Goal: Communication & Community: Answer question/provide support

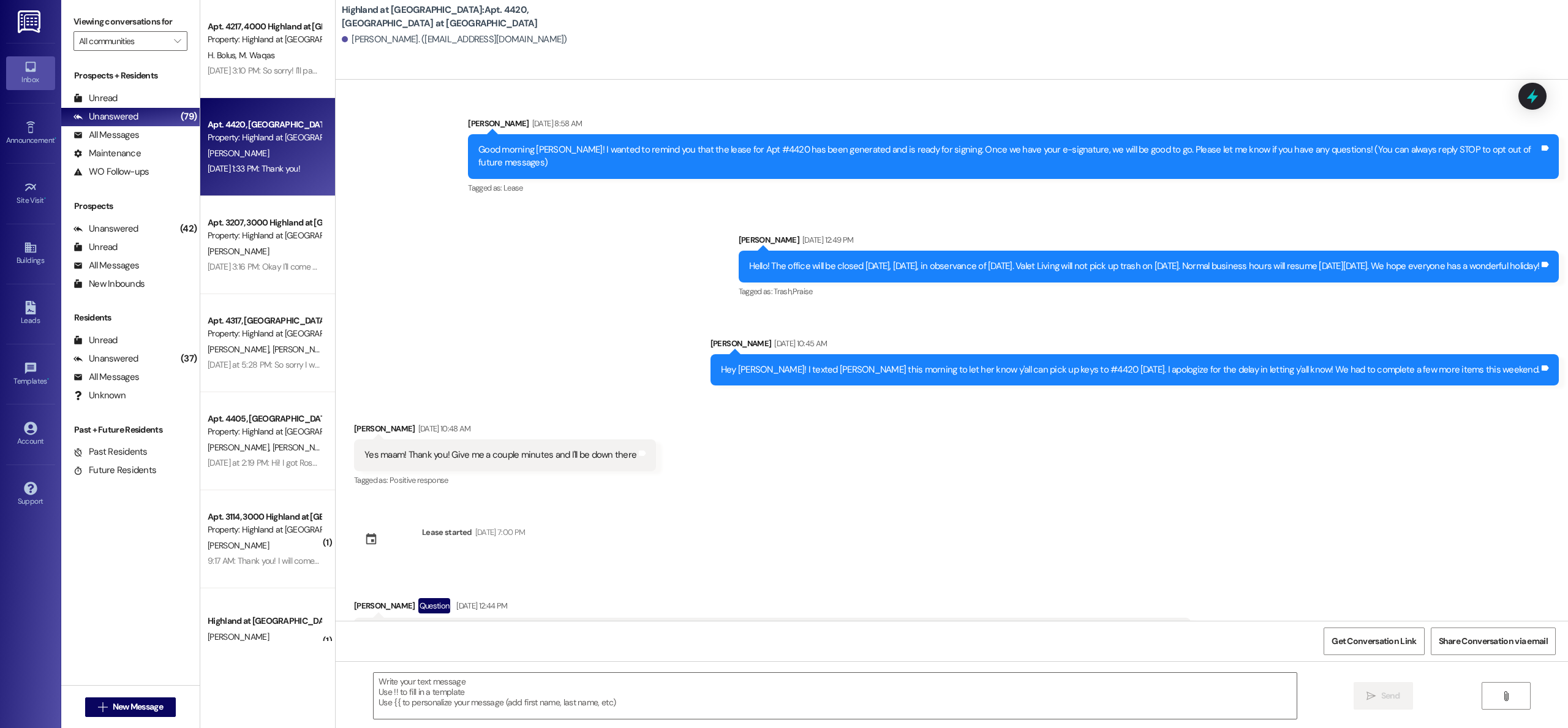
scroll to position [2361, 0]
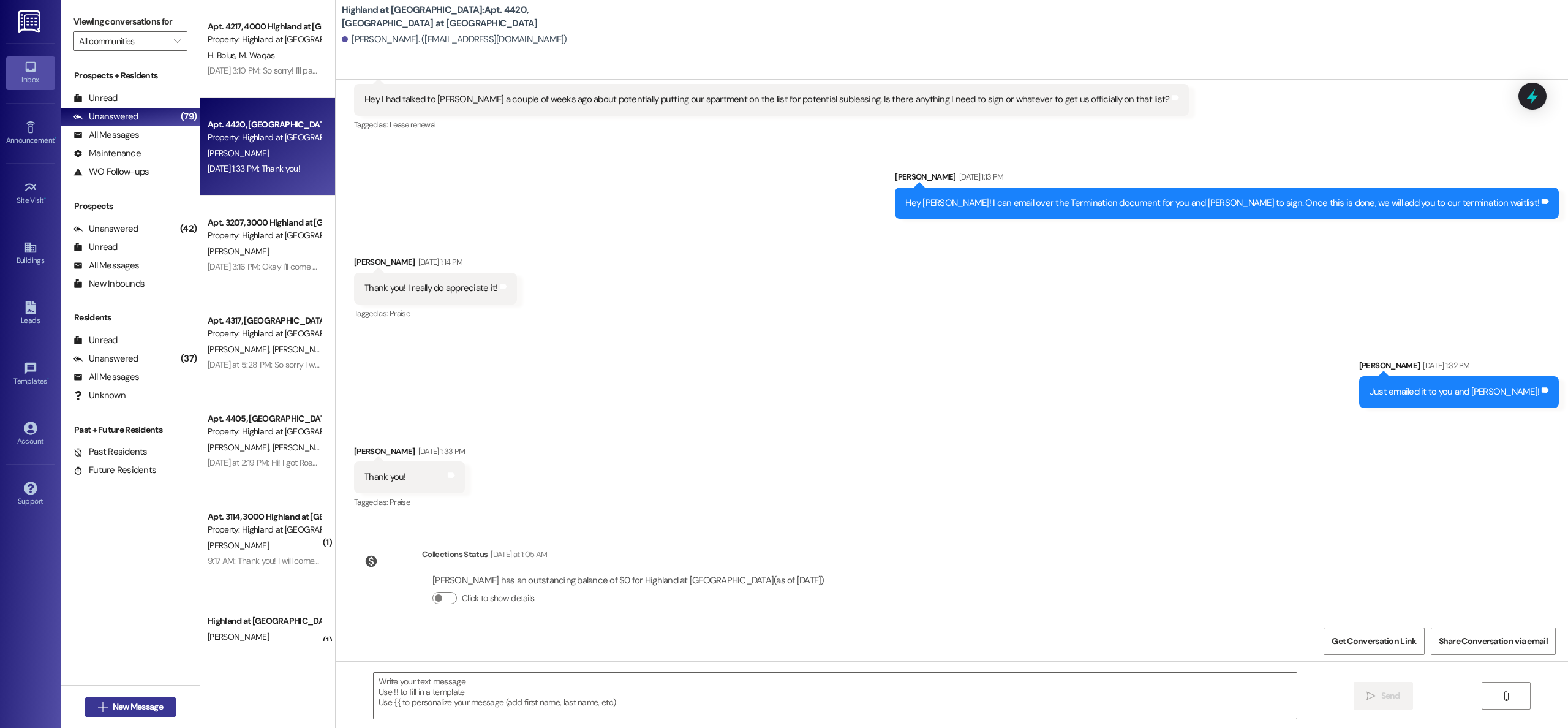
click at [113, 711] on span "New Message" at bounding box center [137, 706] width 51 height 12
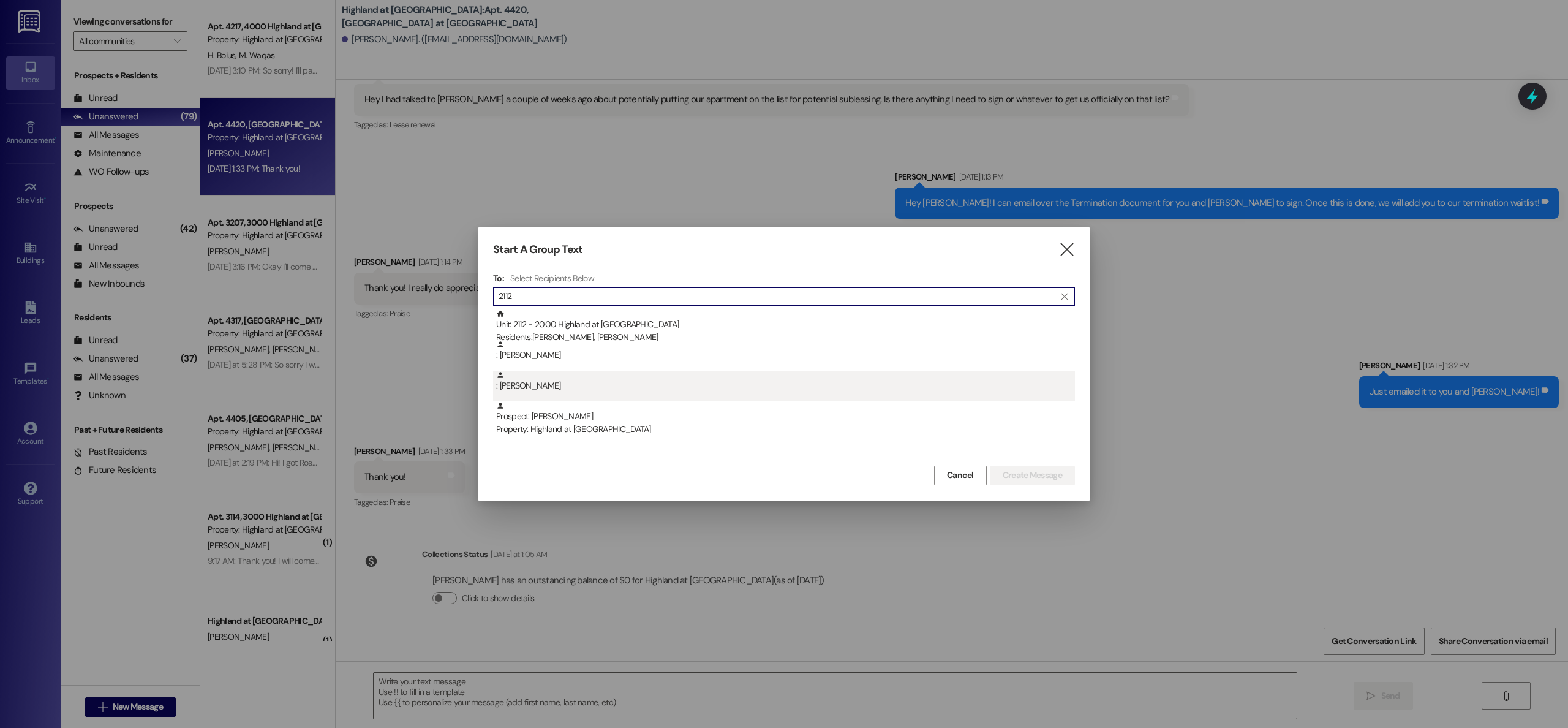
type input "2112"
click at [545, 390] on div ": [PERSON_NAME]" at bounding box center [785, 382] width 579 height 21
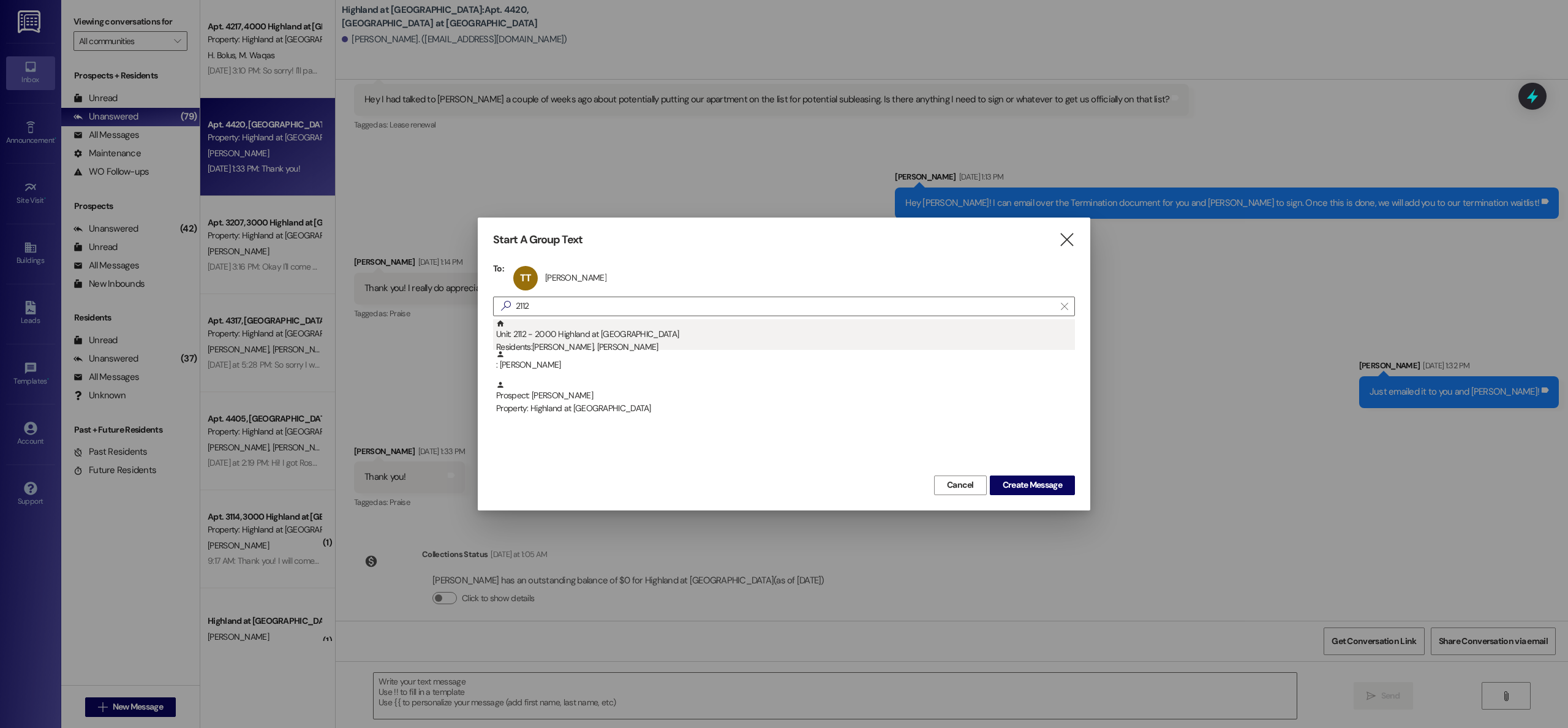
click at [624, 348] on div "Residents: [PERSON_NAME], [PERSON_NAME]" at bounding box center [785, 346] width 579 height 12
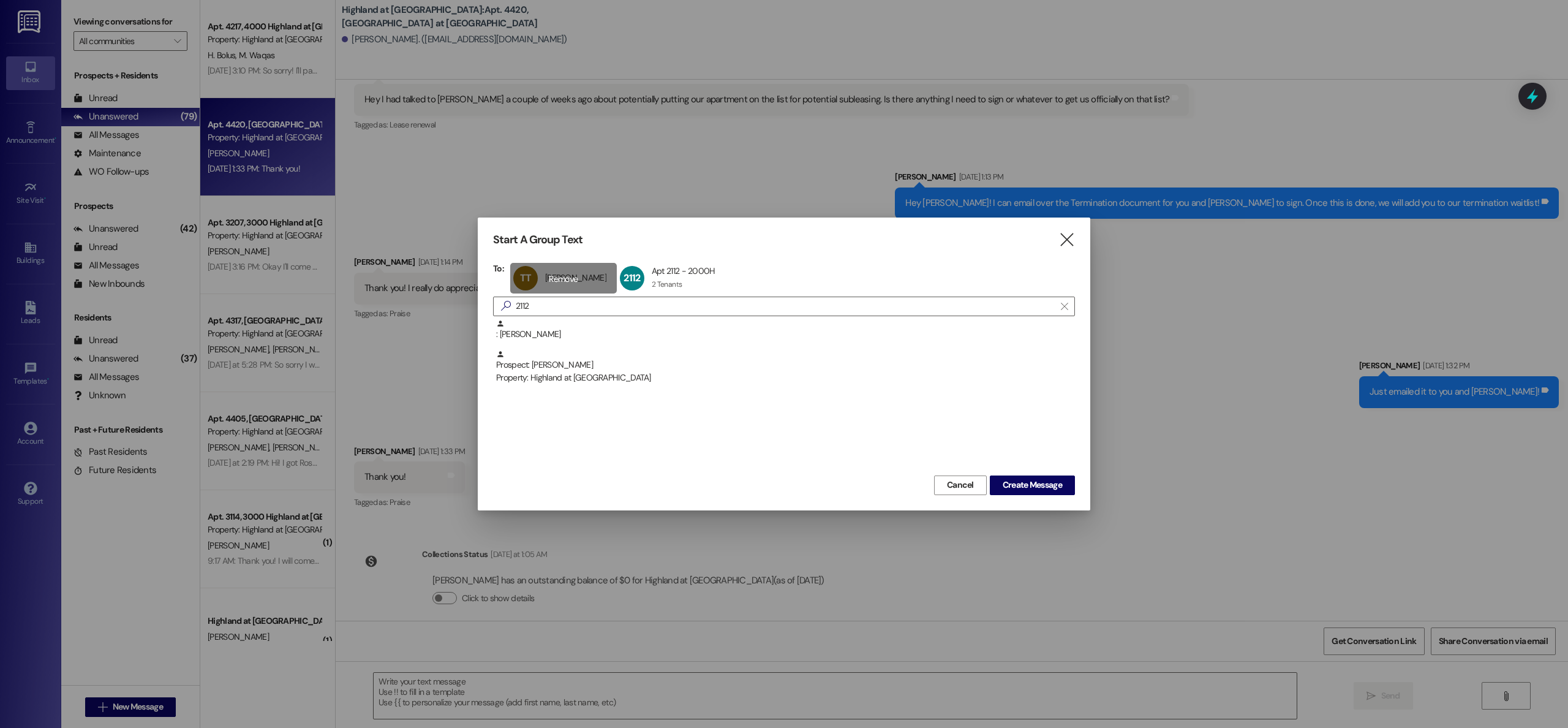
click at [564, 281] on div "TT [PERSON_NAME] [PERSON_NAME] [PERSON_NAME] click to remove" at bounding box center [564, 279] width 107 height 31
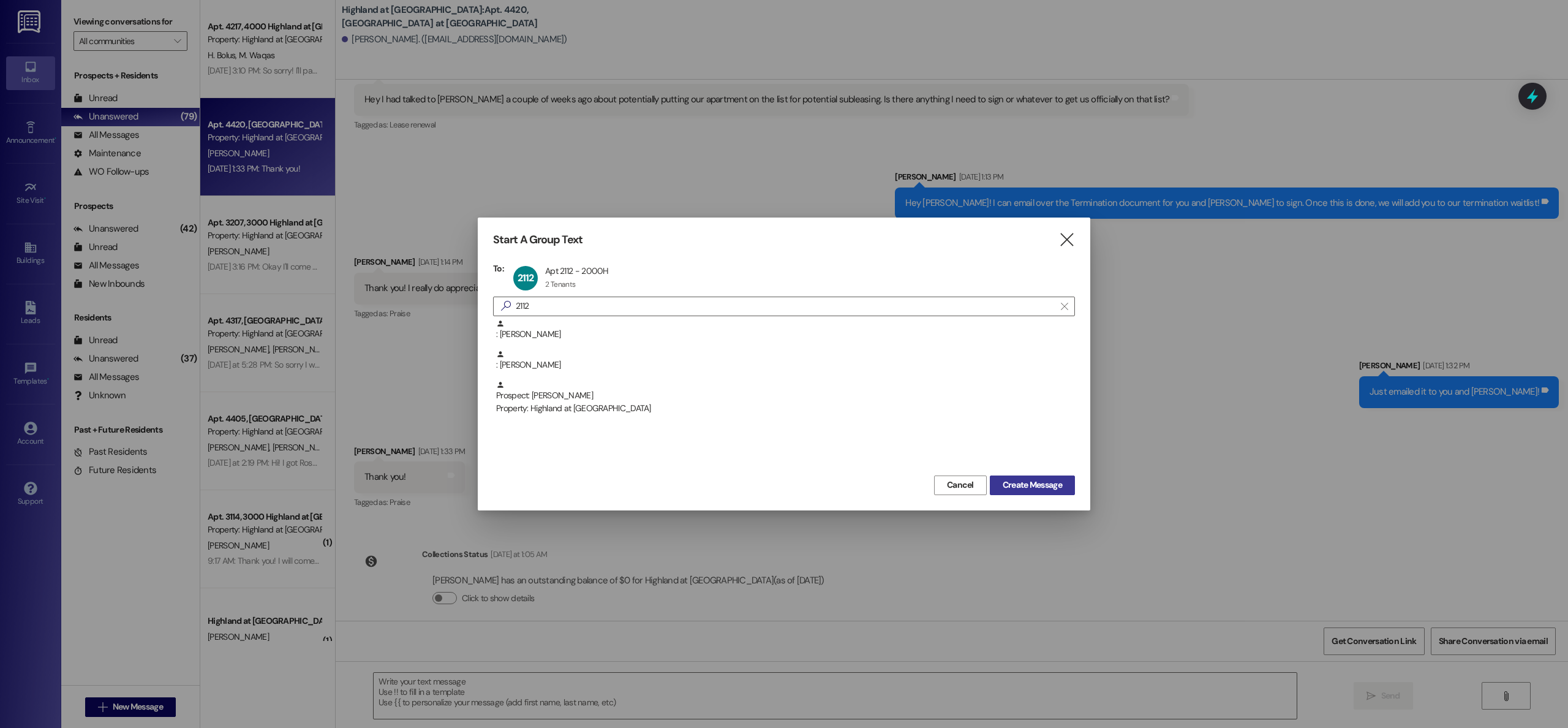
click at [1030, 485] on span "Create Message" at bounding box center [1032, 485] width 59 height 12
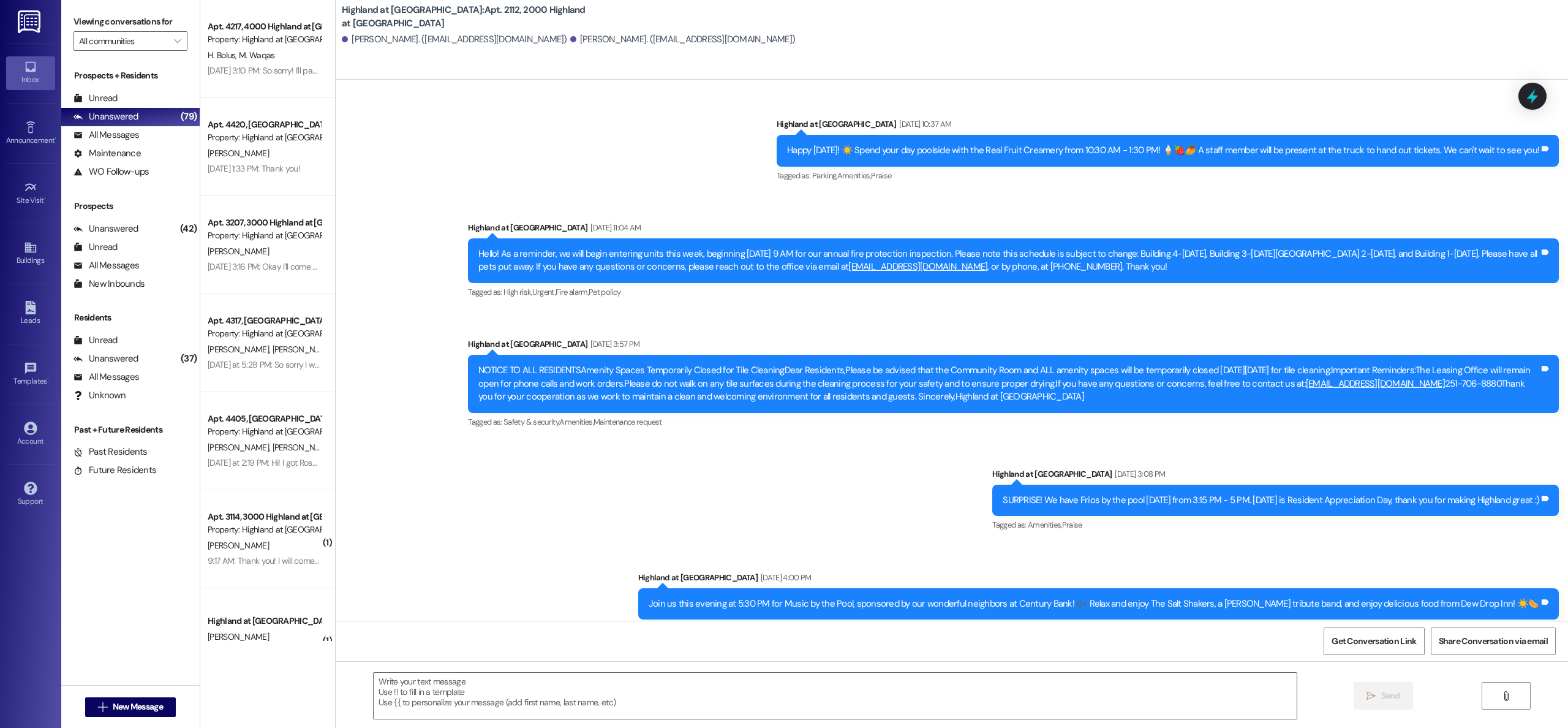
scroll to position [3210, 0]
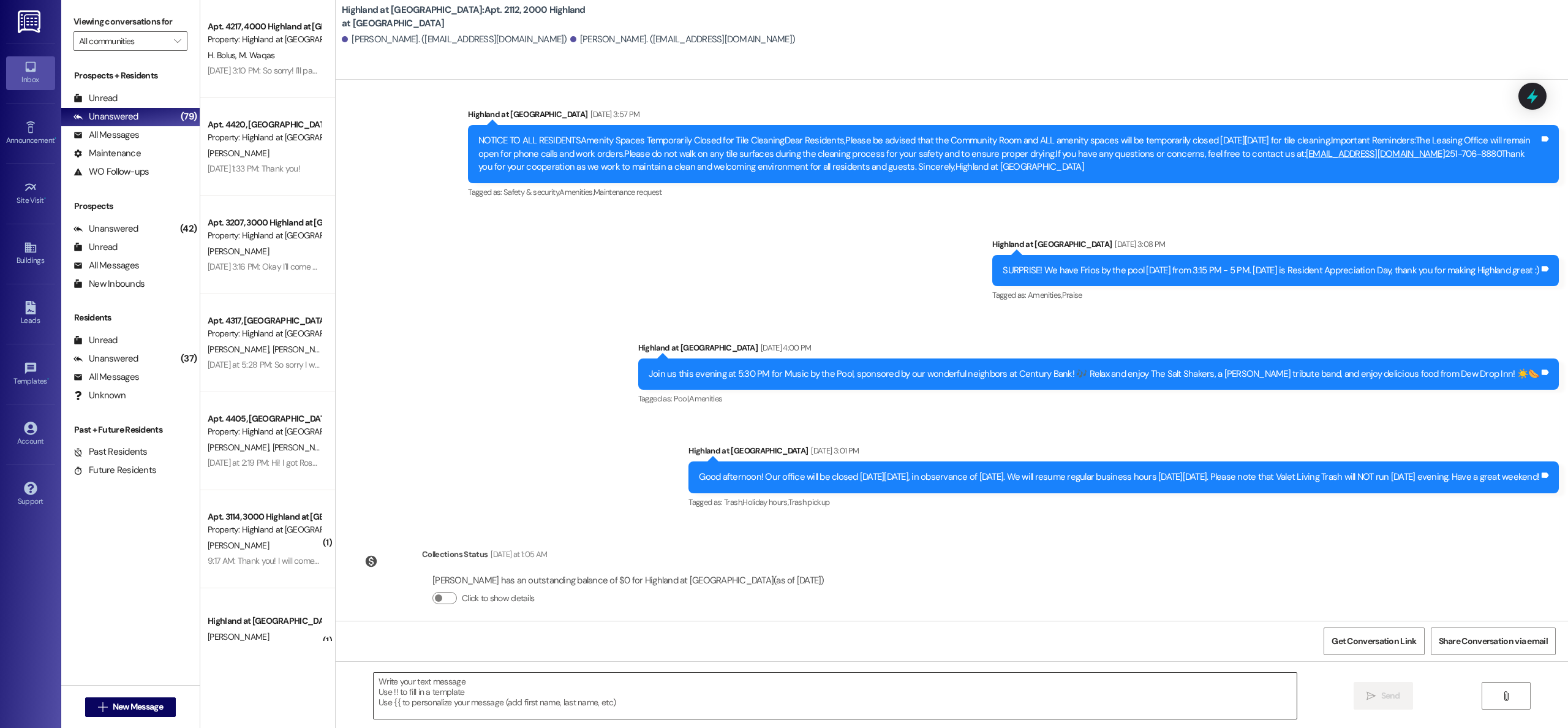
click at [542, 691] on textarea at bounding box center [836, 696] width 923 height 46
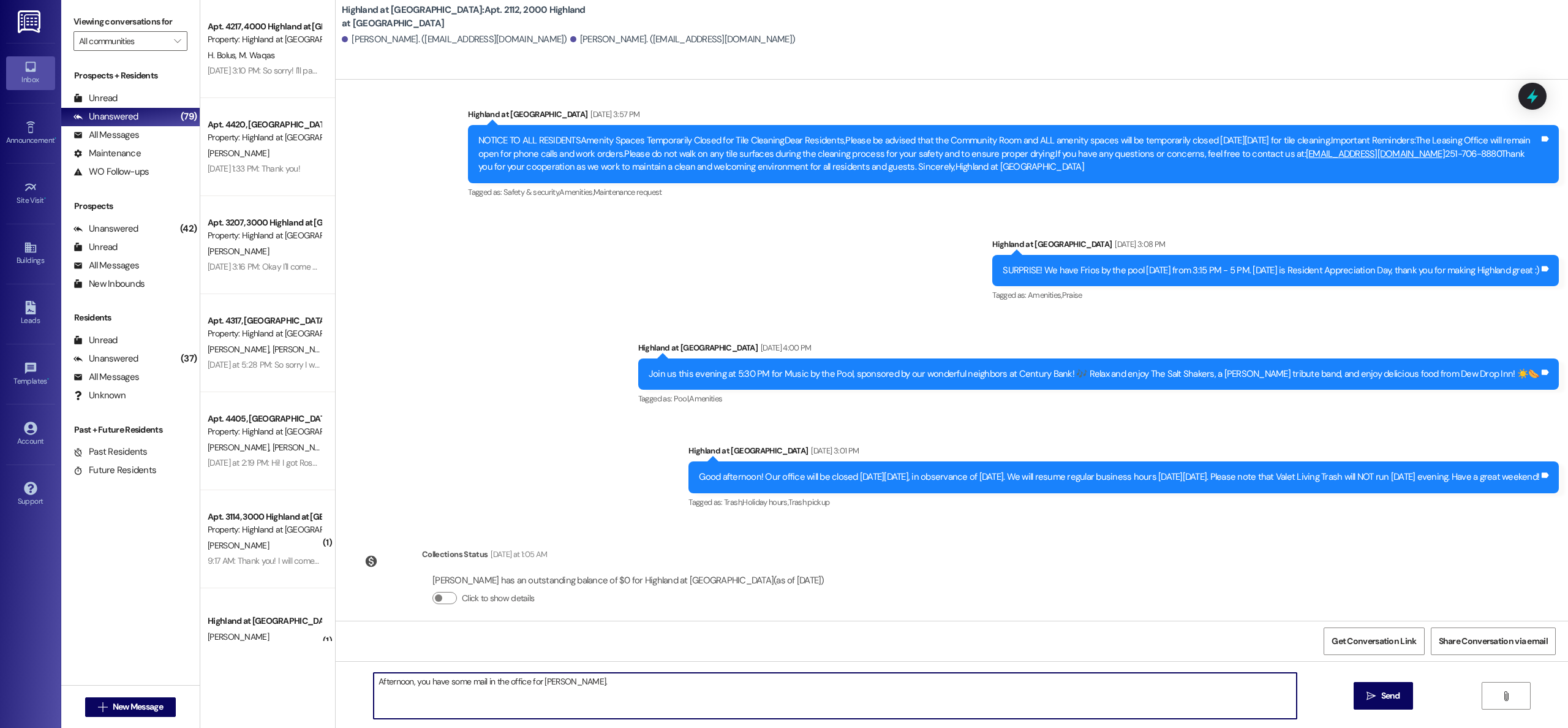
type textarea "Afternoon, you have some mail in the office for [PERSON_NAME]."
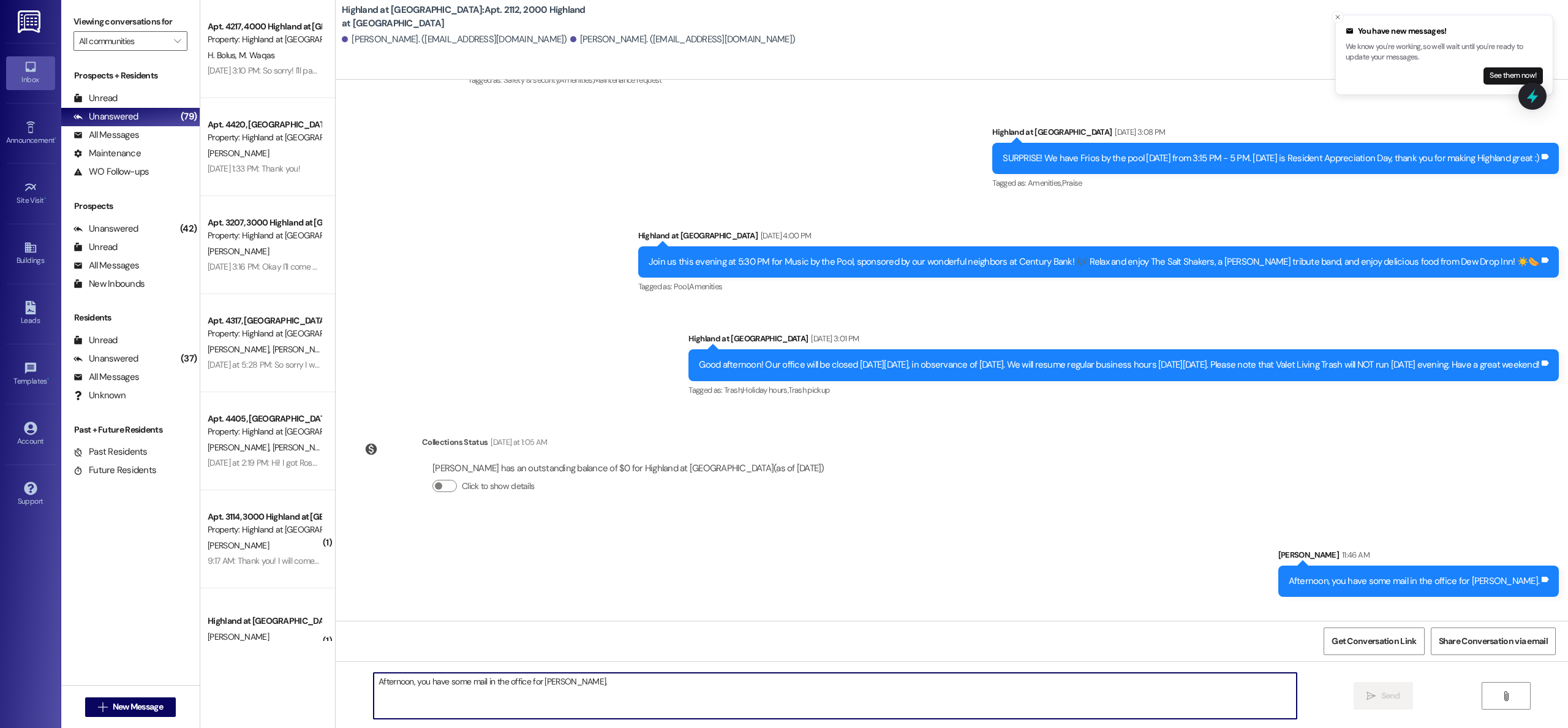
scroll to position [3380, 0]
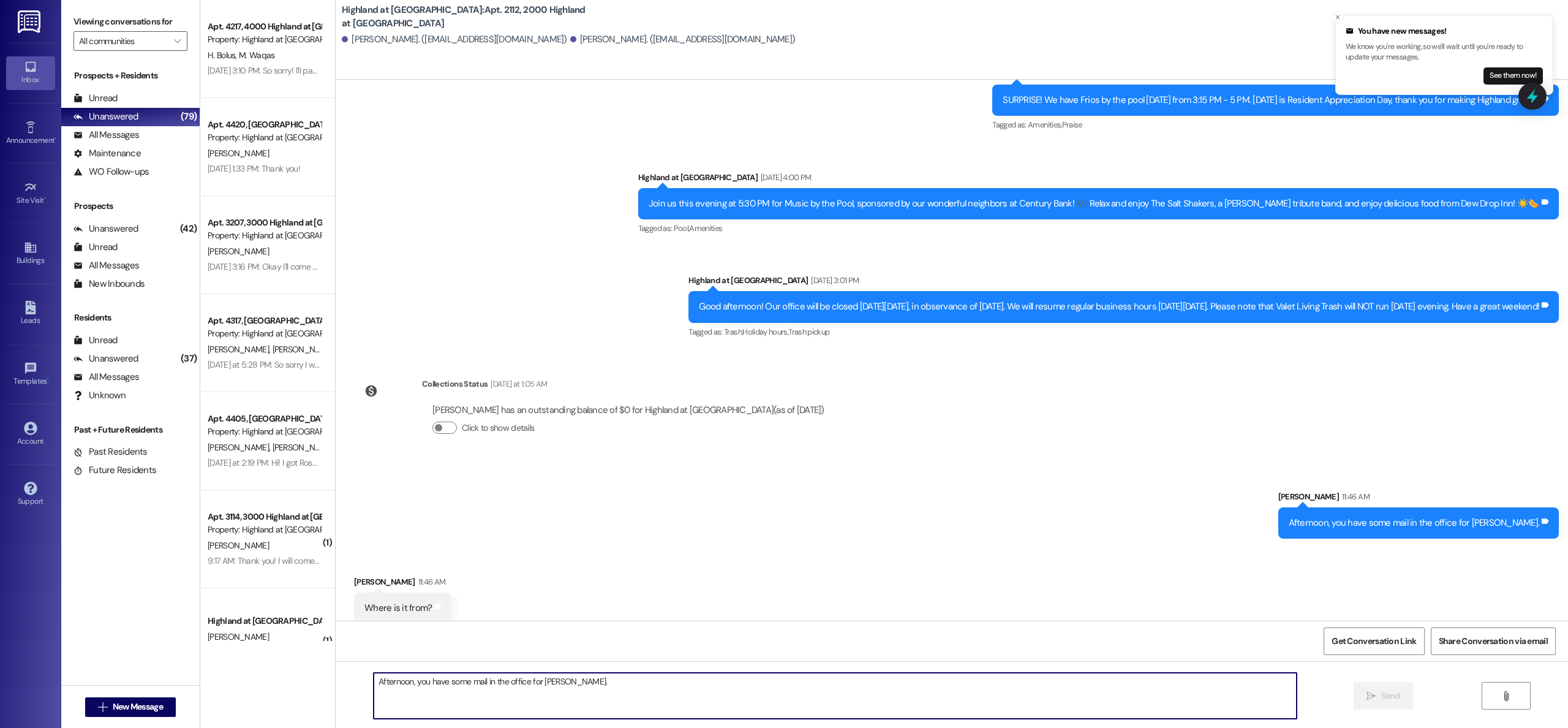
click at [997, 695] on textarea "Afternoon, you have some mail in the office for [PERSON_NAME]." at bounding box center [836, 696] width 923 height 46
type textarea "USPS"
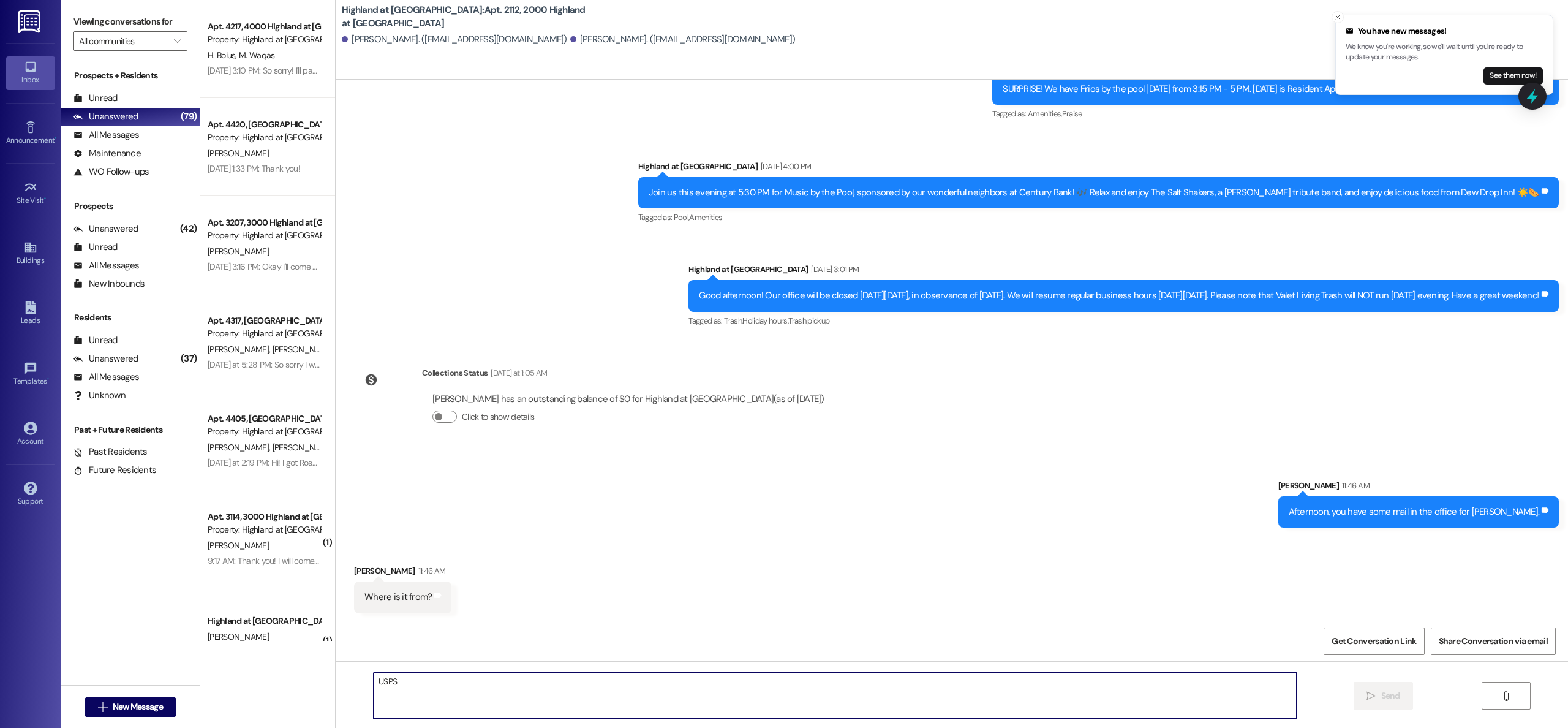
scroll to position [3401, 0]
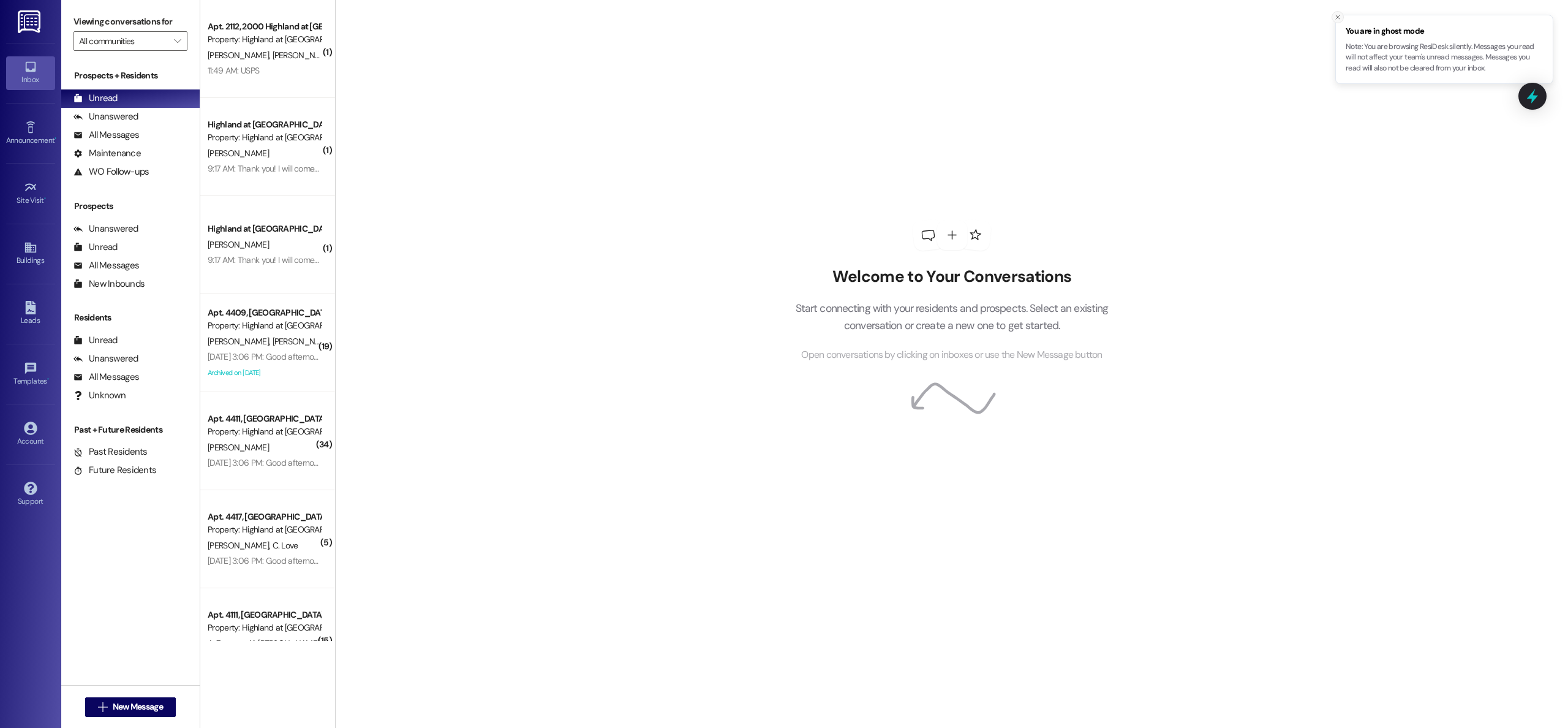
click at [1336, 19] on icon "Close toast" at bounding box center [1338, 17] width 8 height 8
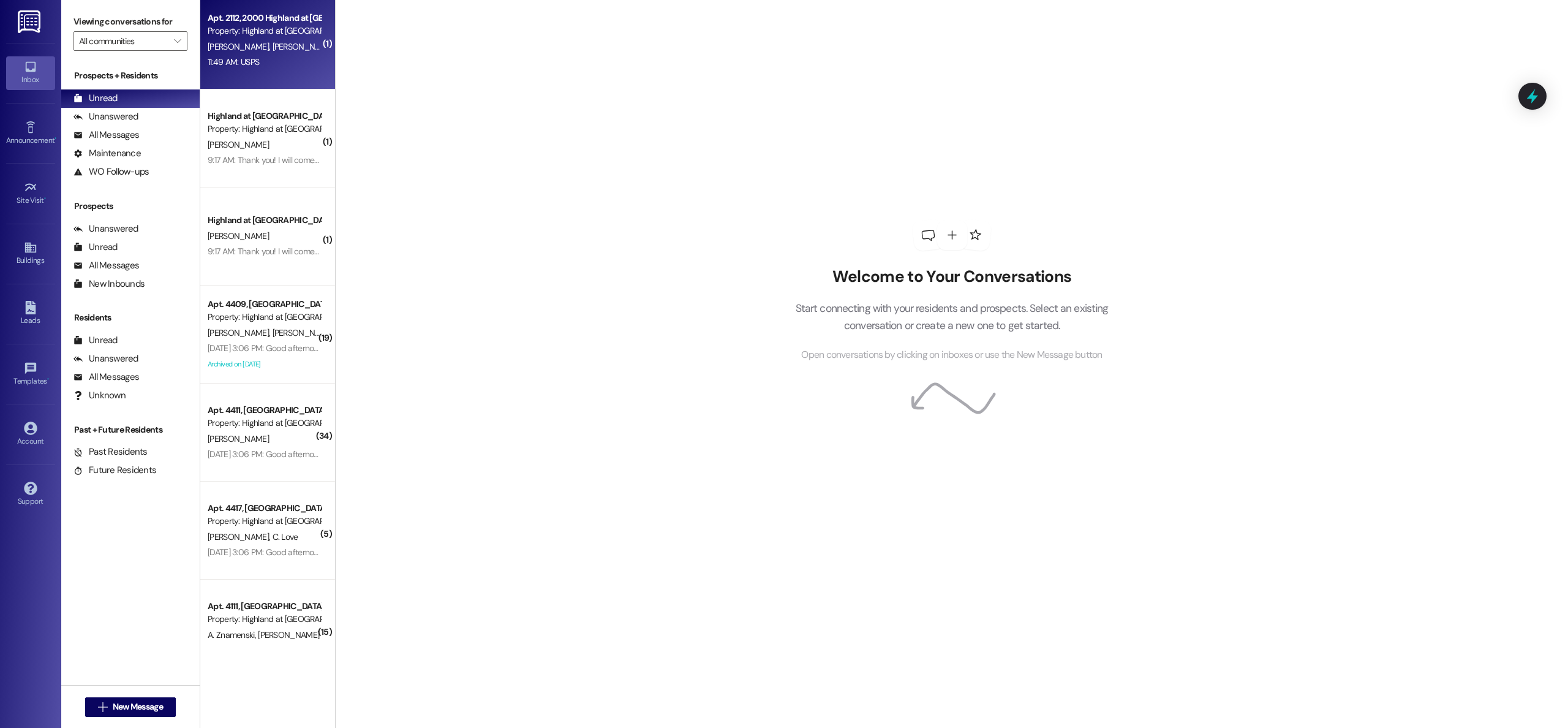
click at [254, 64] on div "11:49 AM: USPS 11:49 AM: USPS" at bounding box center [263, 62] width 115 height 15
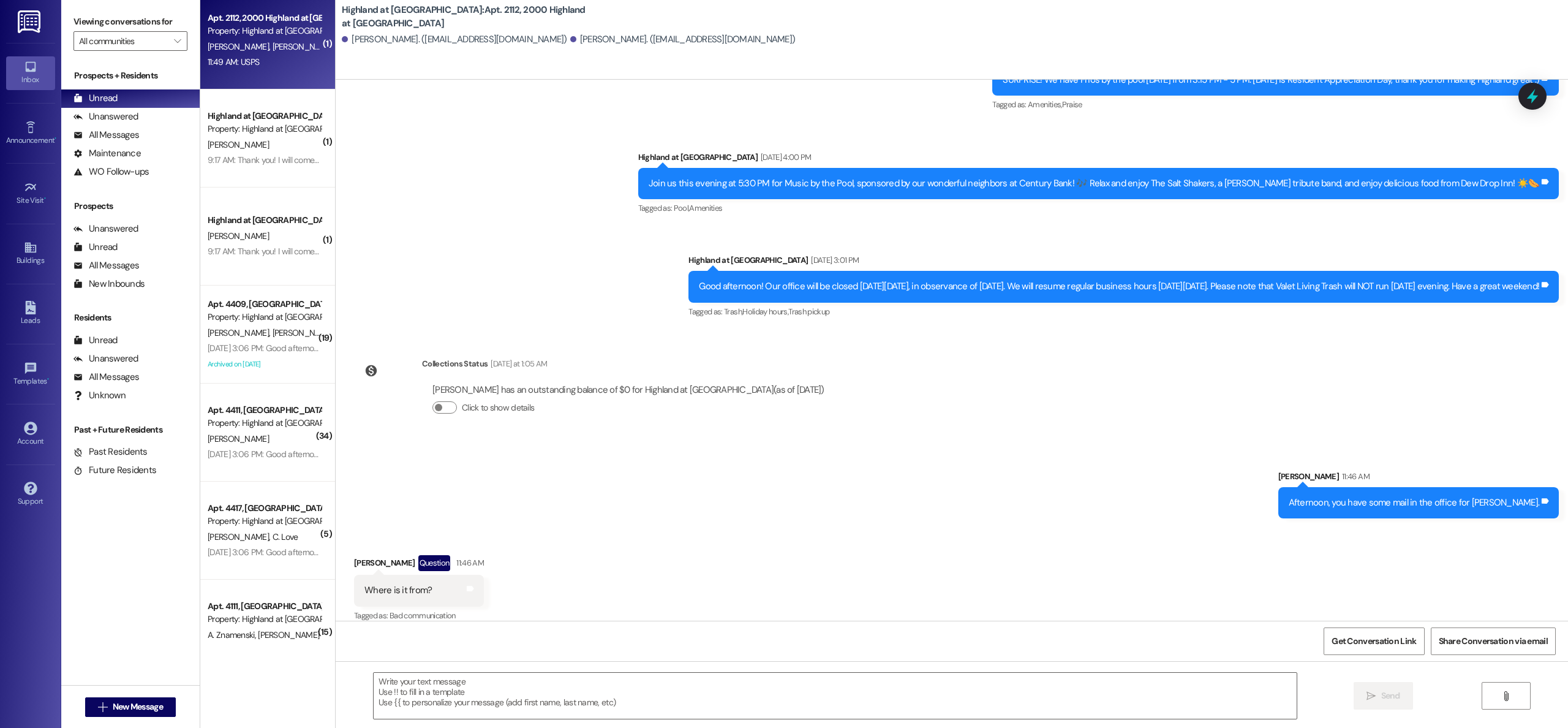
scroll to position [3487, 0]
